Goal: Use online tool/utility: Utilize a website feature to perform a specific function

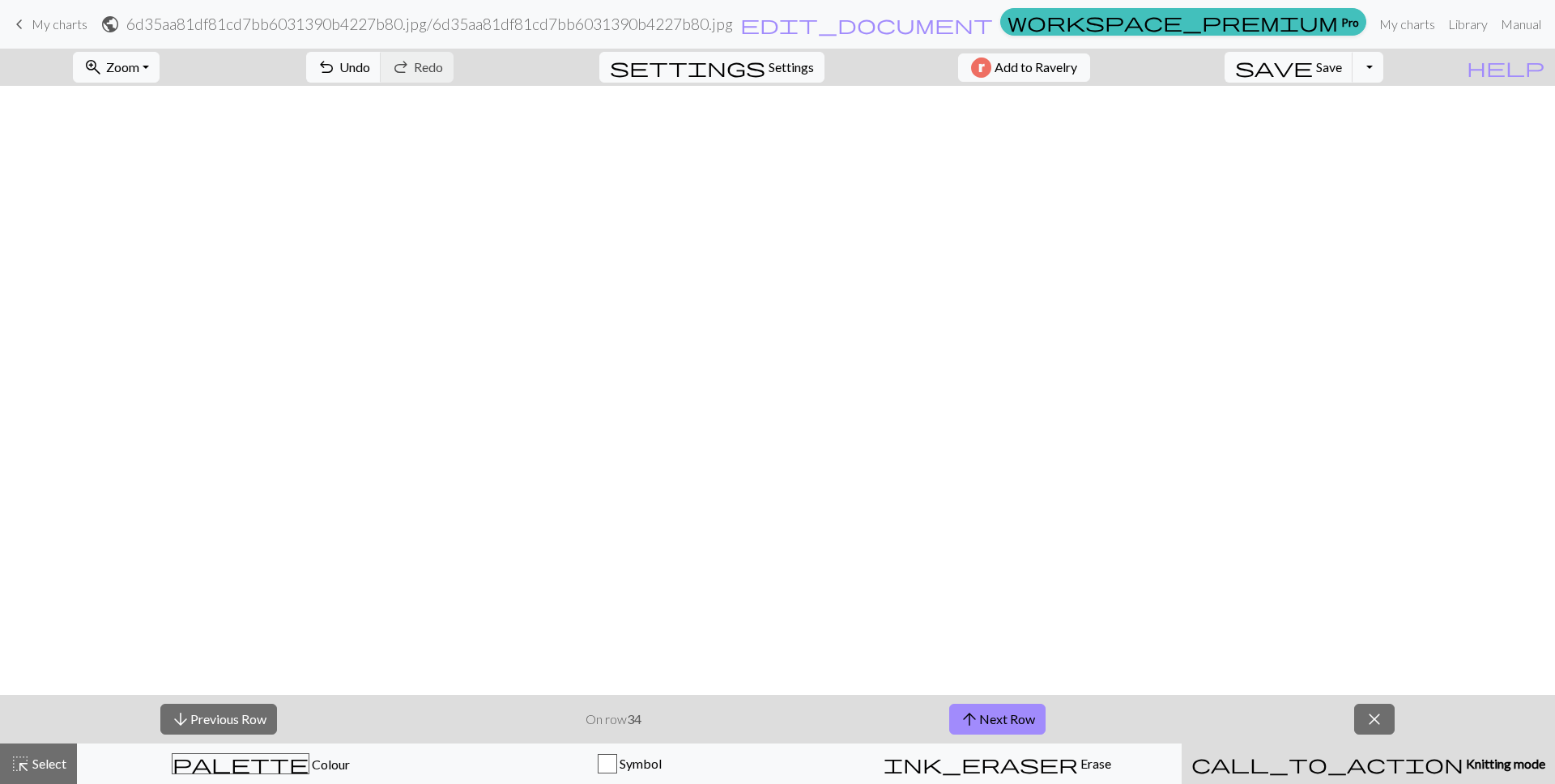
scroll to position [704, 0]
click at [1002, 720] on button "arrow_upward Next Row" at bounding box center [998, 719] width 97 height 31
click at [988, 719] on button "arrow_upward Next Row" at bounding box center [998, 719] width 97 height 31
click at [139, 68] on span "Zoom" at bounding box center [122, 66] width 33 height 16
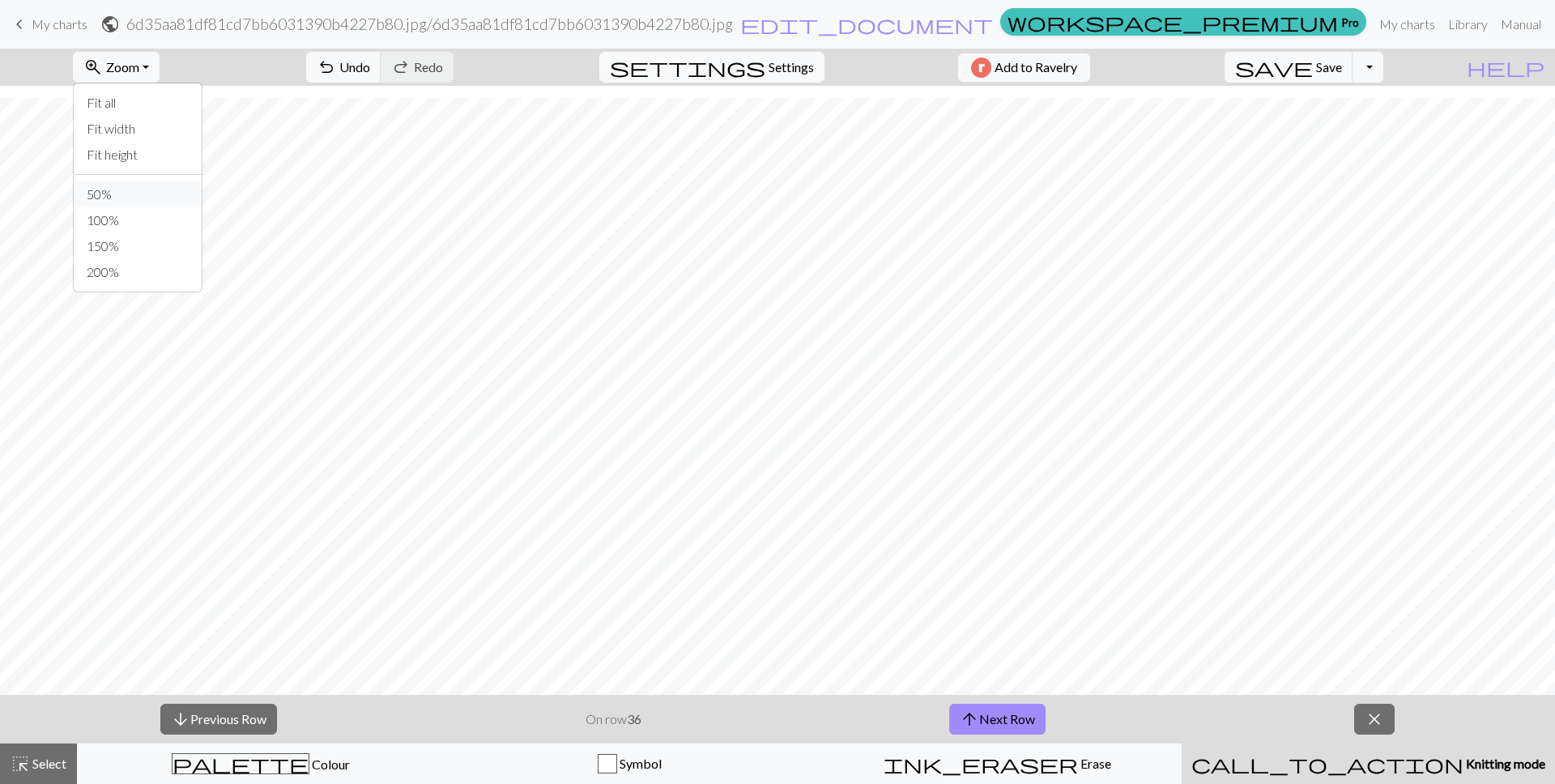
click at [165, 197] on button "50%" at bounding box center [137, 194] width 128 height 26
click at [139, 70] on span "Zoom" at bounding box center [122, 66] width 33 height 16
click at [167, 108] on button "Fit all" at bounding box center [137, 103] width 128 height 26
click at [137, 52] on button "zoom_in Zoom Zoom" at bounding box center [116, 67] width 87 height 31
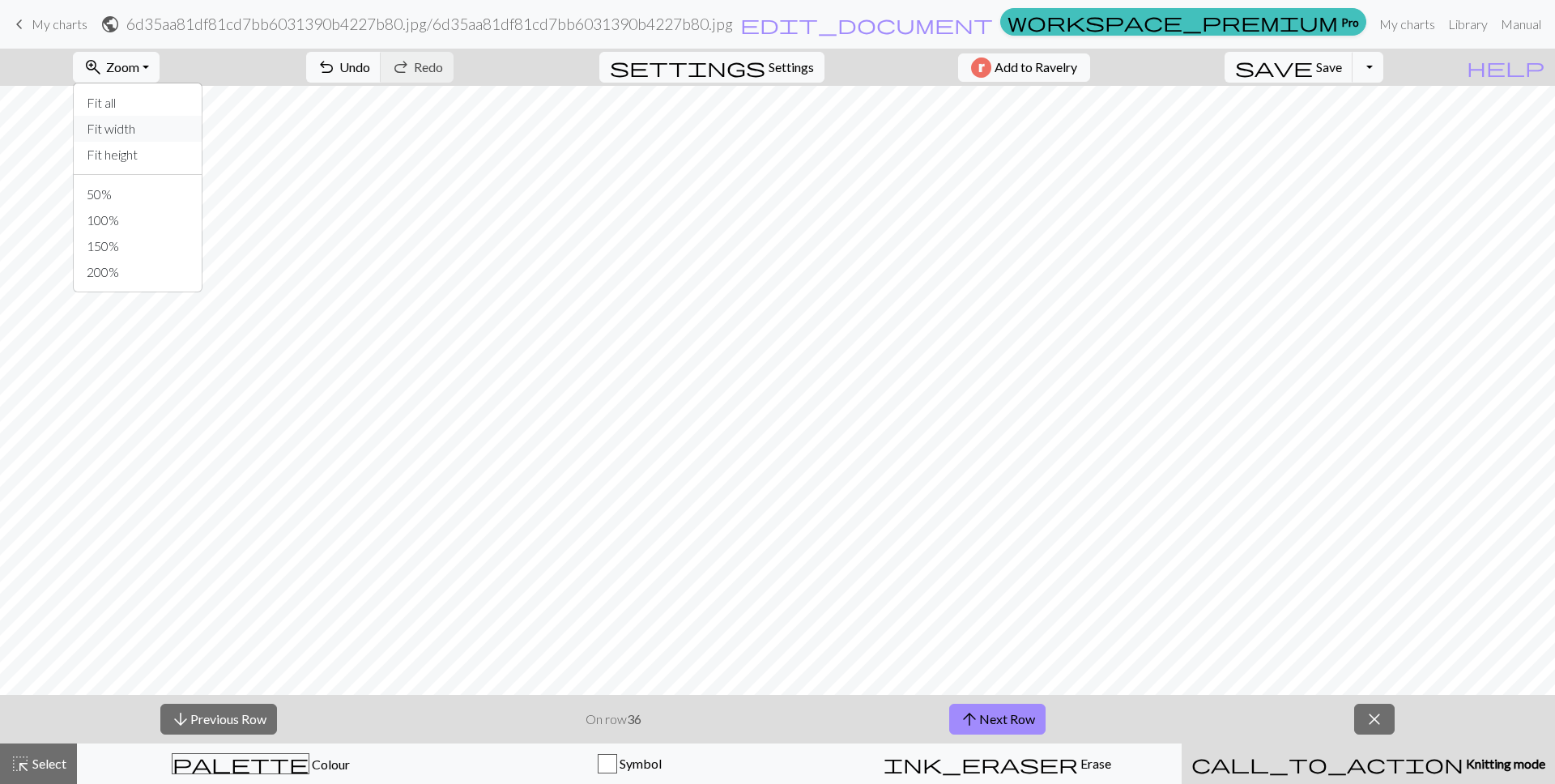
click at [157, 126] on button "Fit width" at bounding box center [137, 128] width 128 height 26
click at [139, 68] on span "Zoom" at bounding box center [122, 66] width 33 height 16
click at [174, 160] on button "Fit height" at bounding box center [137, 154] width 128 height 26
click at [139, 65] on span "Zoom" at bounding box center [122, 66] width 33 height 16
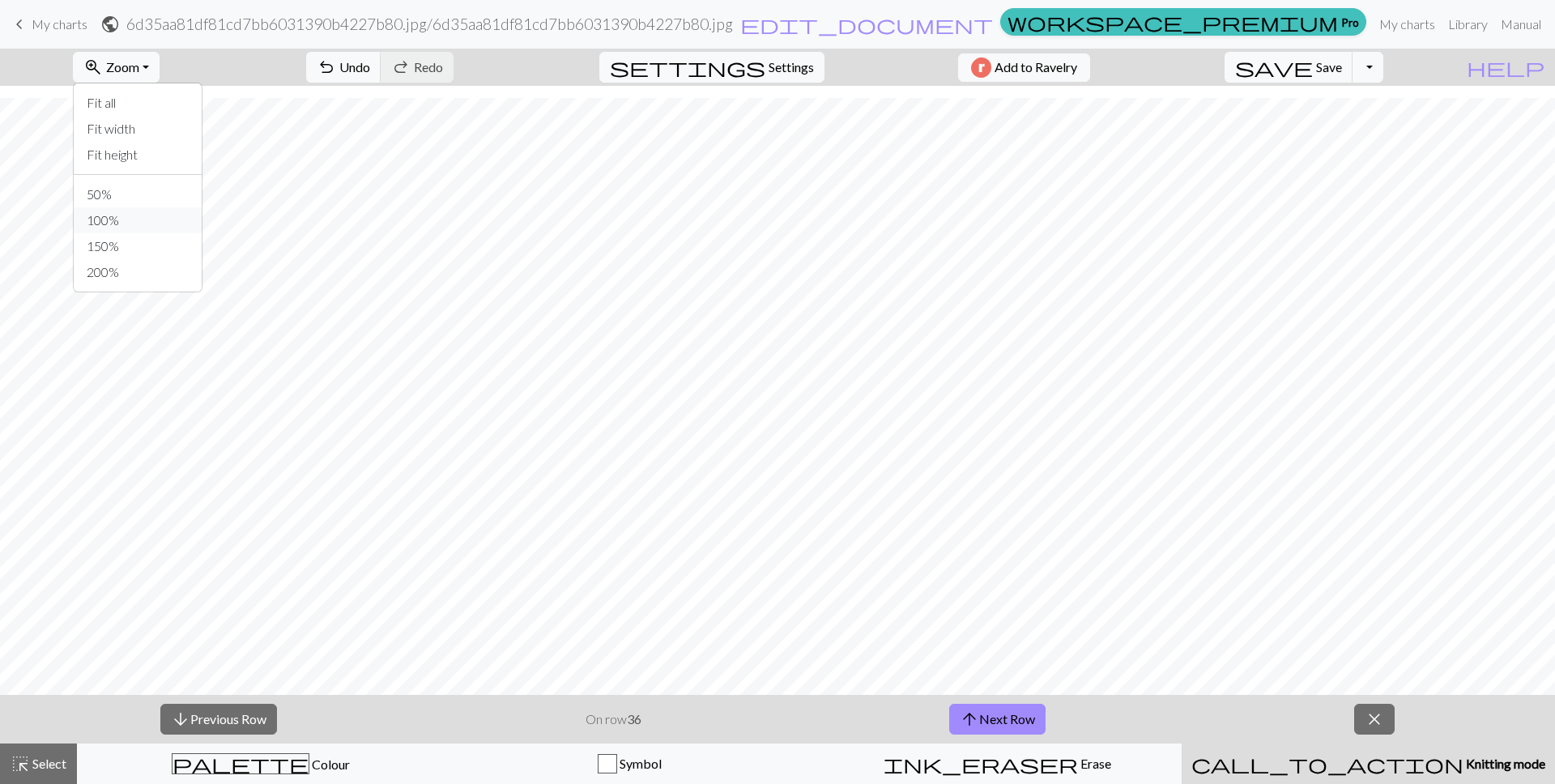
click at [157, 225] on button "100%" at bounding box center [137, 220] width 128 height 26
click at [1026, 717] on button "arrow_upward Next Row" at bounding box center [998, 719] width 97 height 31
